Goal: Navigation & Orientation: Go to known website

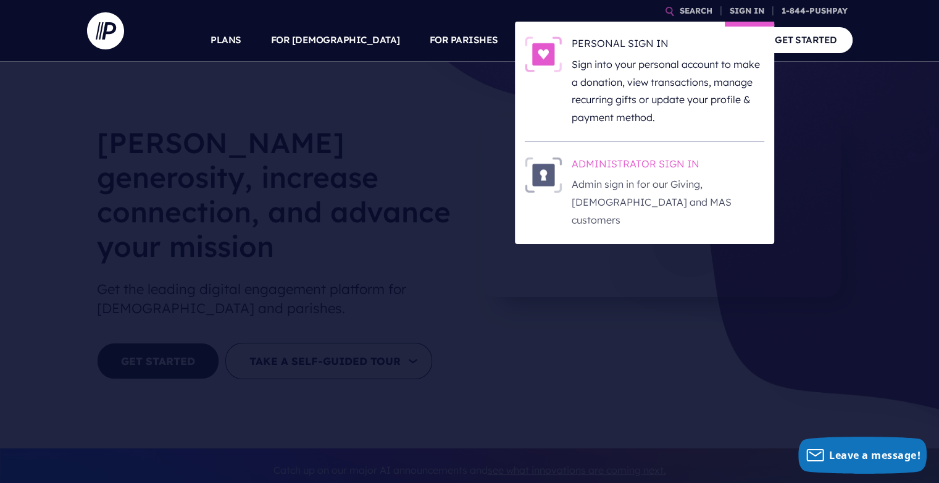
click at [635, 159] on h6 "ADMINISTRATOR SIGN IN" at bounding box center [668, 166] width 193 height 19
click at [627, 165] on h6 "ADMINISTRATOR SIGN IN" at bounding box center [668, 166] width 193 height 19
